Goal: Task Accomplishment & Management: Manage account settings

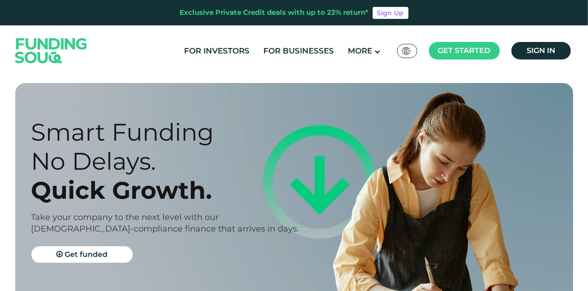
click at [547, 61] on div "For Investors For Businesses More About Us Global عربي" at bounding box center [294, 50] width 563 height 51
click at [547, 59] on link "Sign in" at bounding box center [542, 51] width 60 height 18
click at [547, 52] on span "Sign in" at bounding box center [541, 50] width 29 height 9
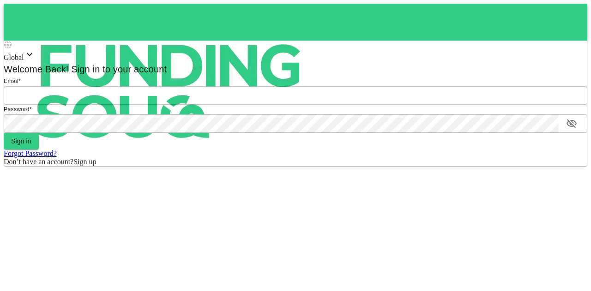
type input "mohanad.y.yasin@hotmail.com"
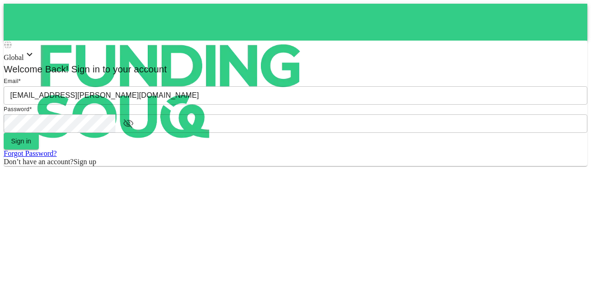
click at [39, 150] on button "Sign in" at bounding box center [21, 141] width 35 height 17
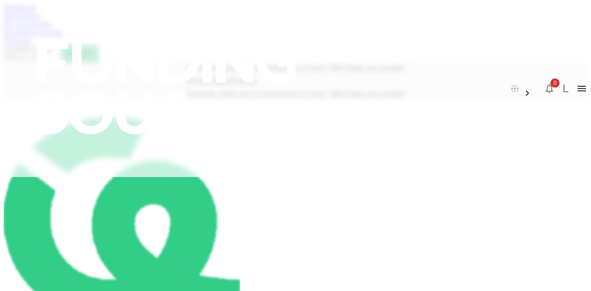
click at [52, 28] on link "My Investments" at bounding box center [28, 24] width 48 height 8
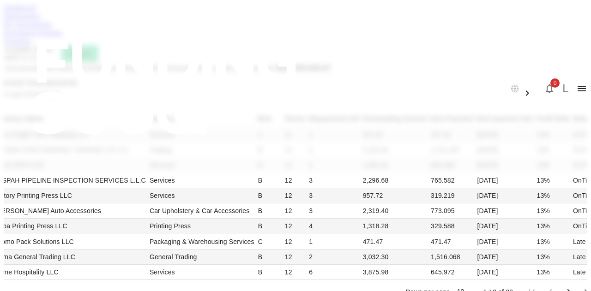
click at [220, 55] on div "Dashboard Marketplace My Investments Investment Settings Transfers Available Fu…" at bounding box center [295, 33] width 583 height 58
click at [62, 36] on link "Investment Settings" at bounding box center [33, 33] width 59 height 8
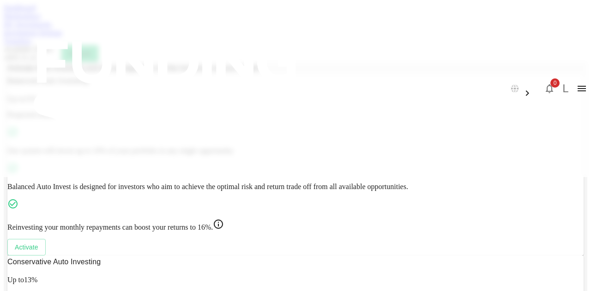
click at [31, 45] on link "Transfers" at bounding box center [18, 41] width 28 height 8
